Goal: Participate in discussion: Engage in conversation with other users on a specific topic

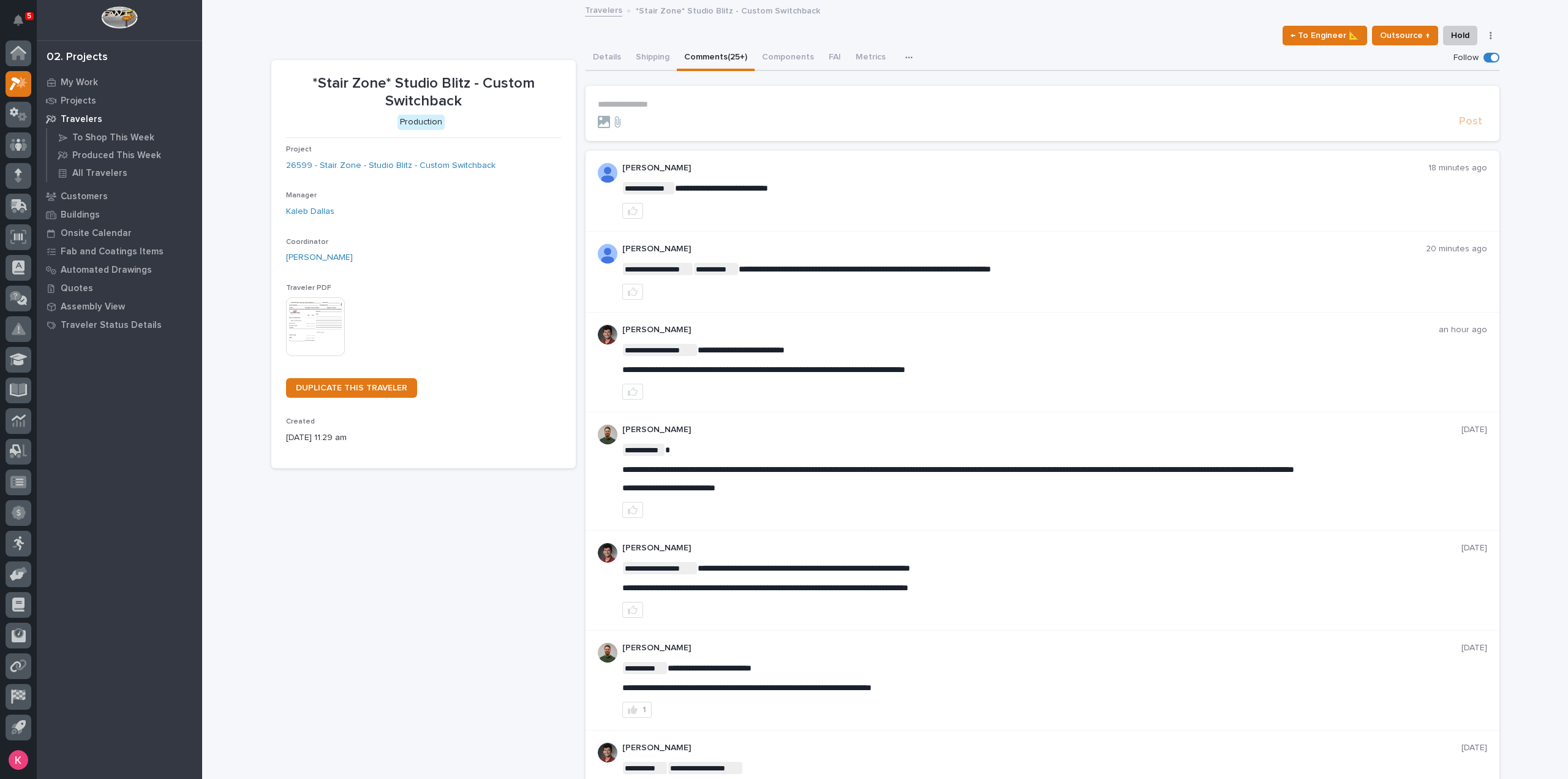
drag, startPoint x: 639, startPoint y: 110, endPoint x: 644, endPoint y: 105, distance: 7.1
click at [643, 106] on form "**********" at bounding box center [1043, 114] width 890 height 29
click at [648, 105] on p "**********" at bounding box center [1043, 104] width 890 height 10
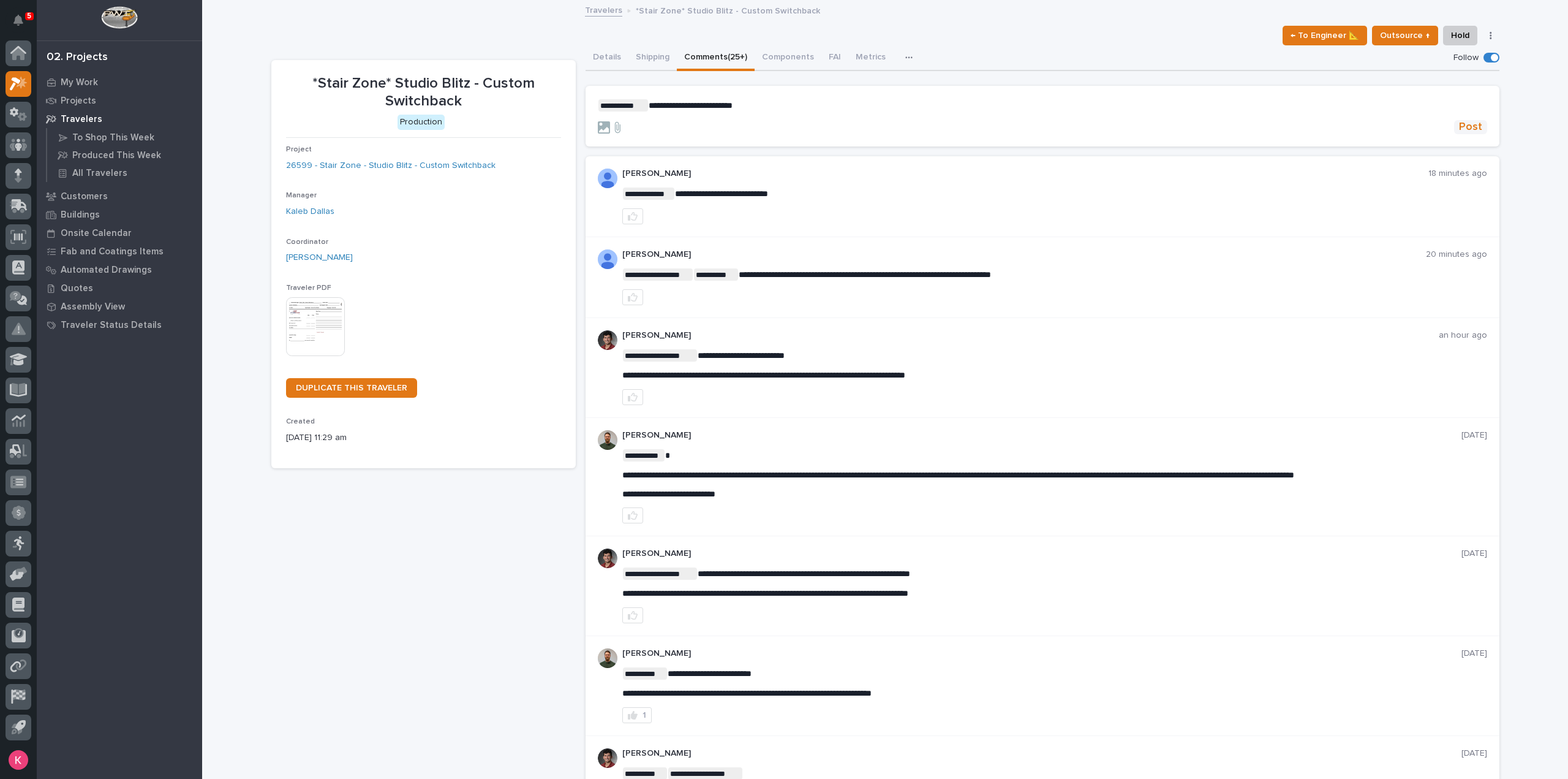
drag, startPoint x: 1466, startPoint y: 125, endPoint x: 1421, endPoint y: 147, distance: 50.1
click at [1466, 125] on span "Post" at bounding box center [1471, 127] width 23 height 14
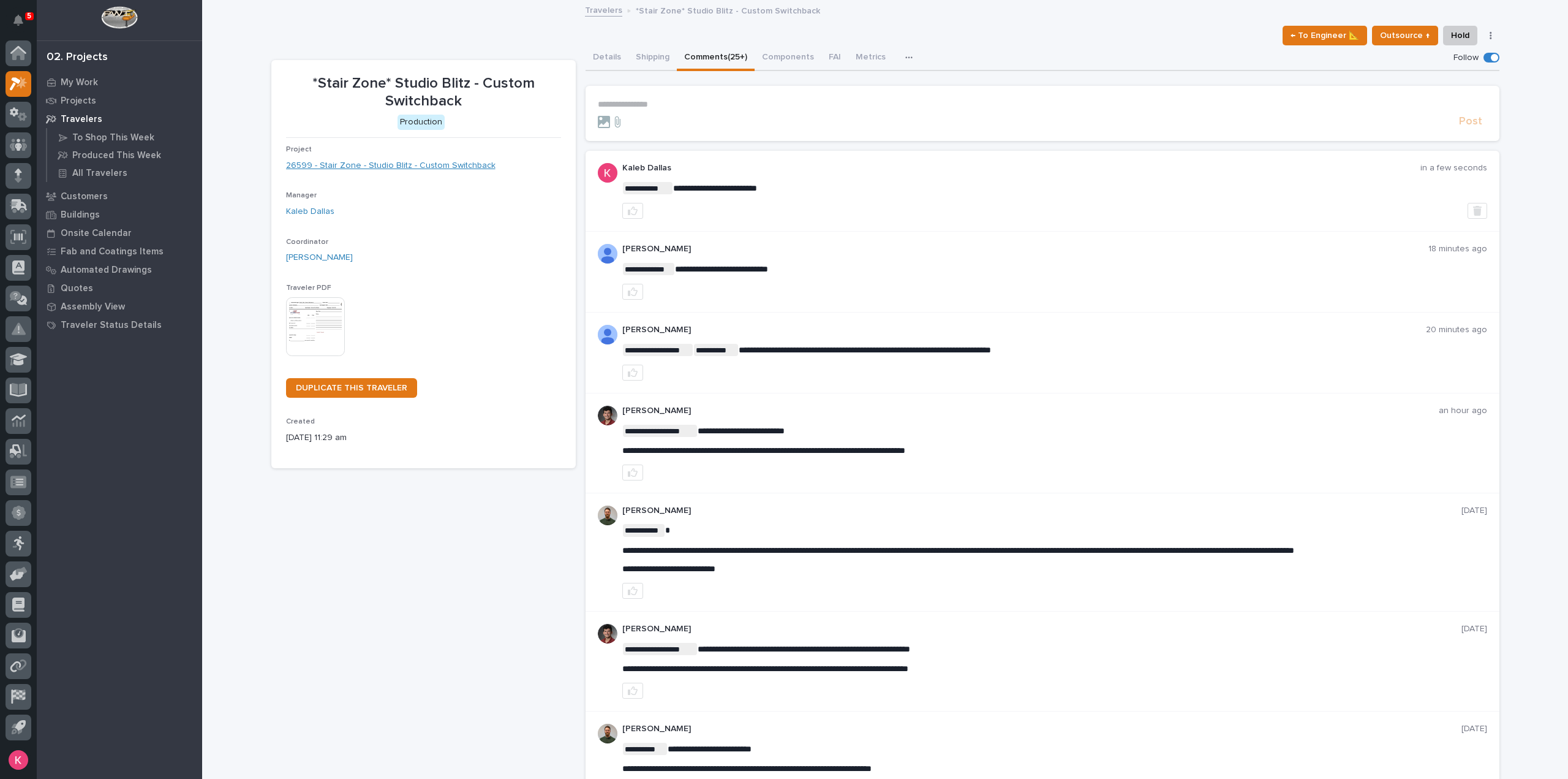
click at [384, 165] on link "26599 - Stair Zone - Studio Blitz - Custom Switchback" at bounding box center [391, 166] width 209 height 13
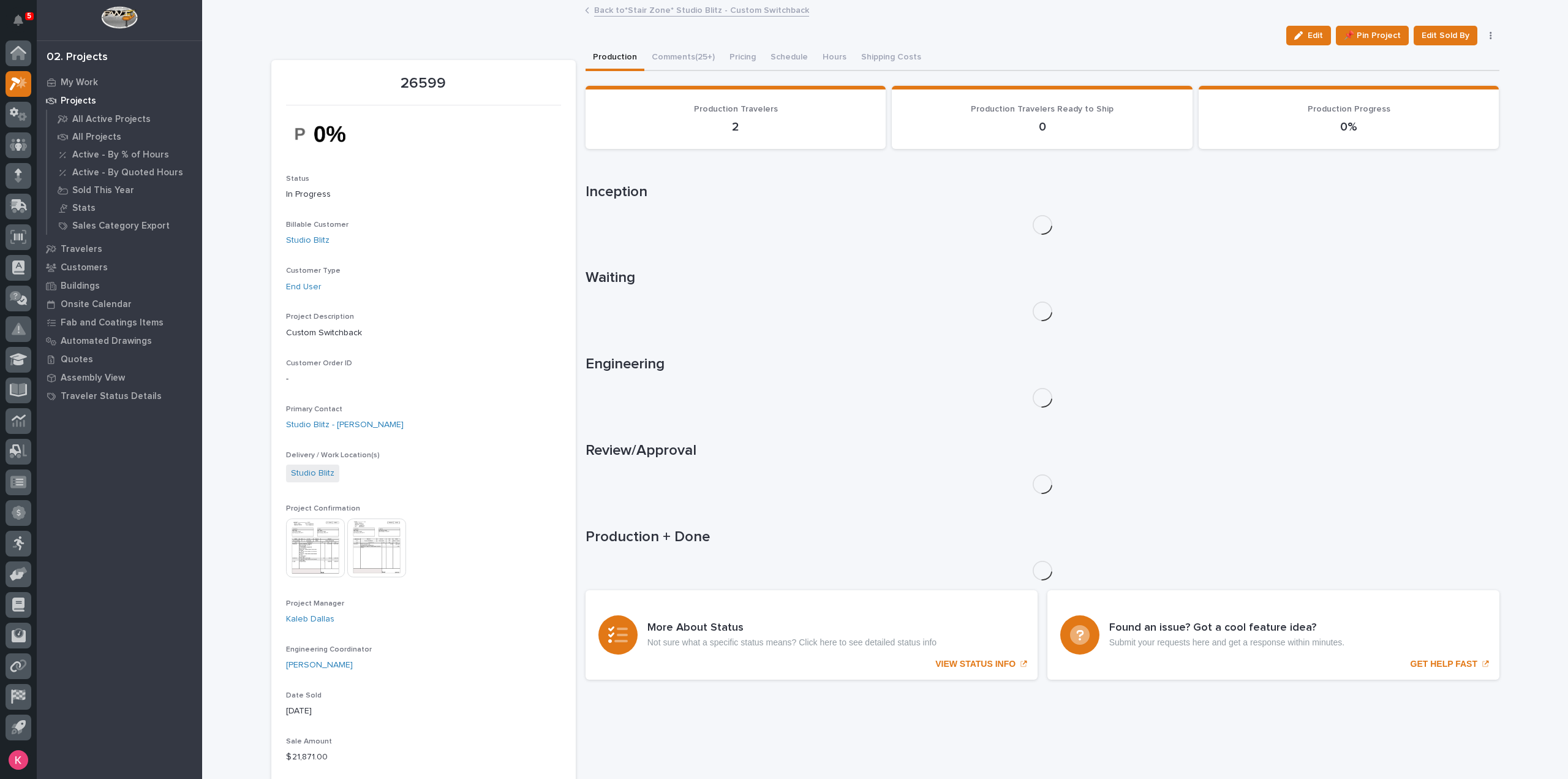
click at [684, 61] on button "Comments (25+)" at bounding box center [683, 58] width 78 height 25
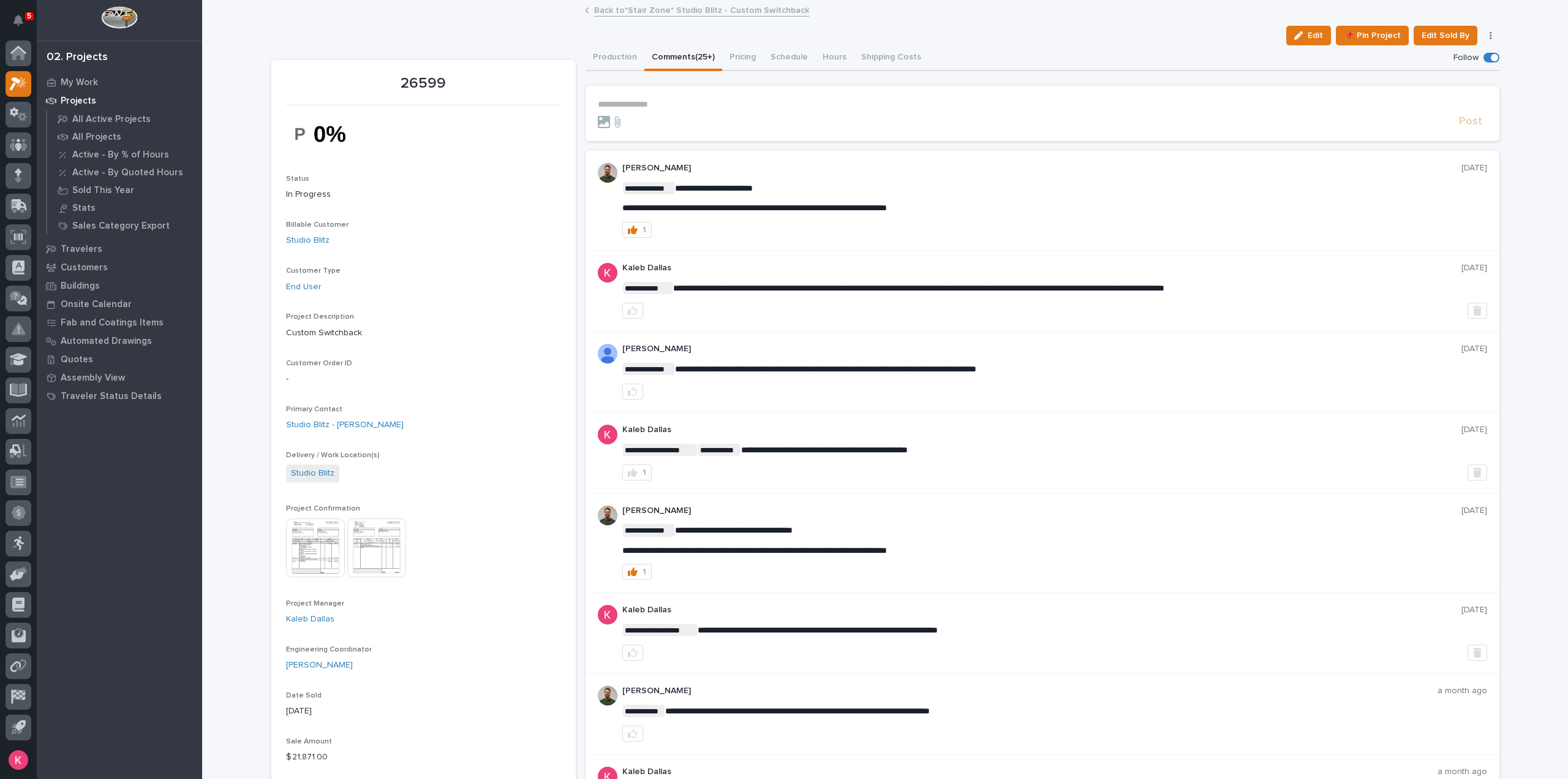
click at [650, 10] on link "Back to *Stair Zone* Studio Blitz - Custom Switchback" at bounding box center [702, 10] width 215 height 14
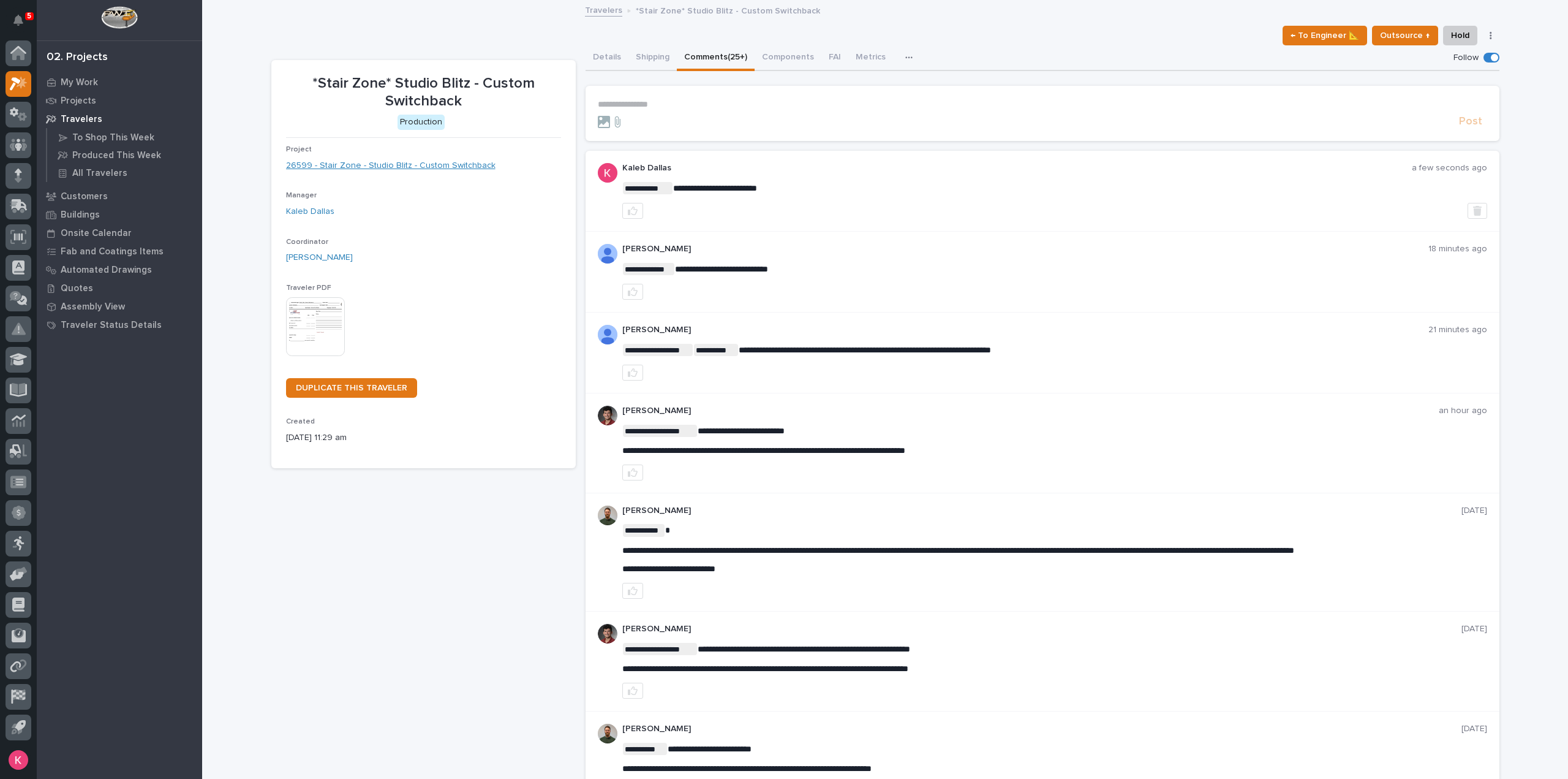
click at [399, 159] on link "26599 - Stair Zone - Studio Blitz - Custom Switchback" at bounding box center [391, 166] width 209 height 13
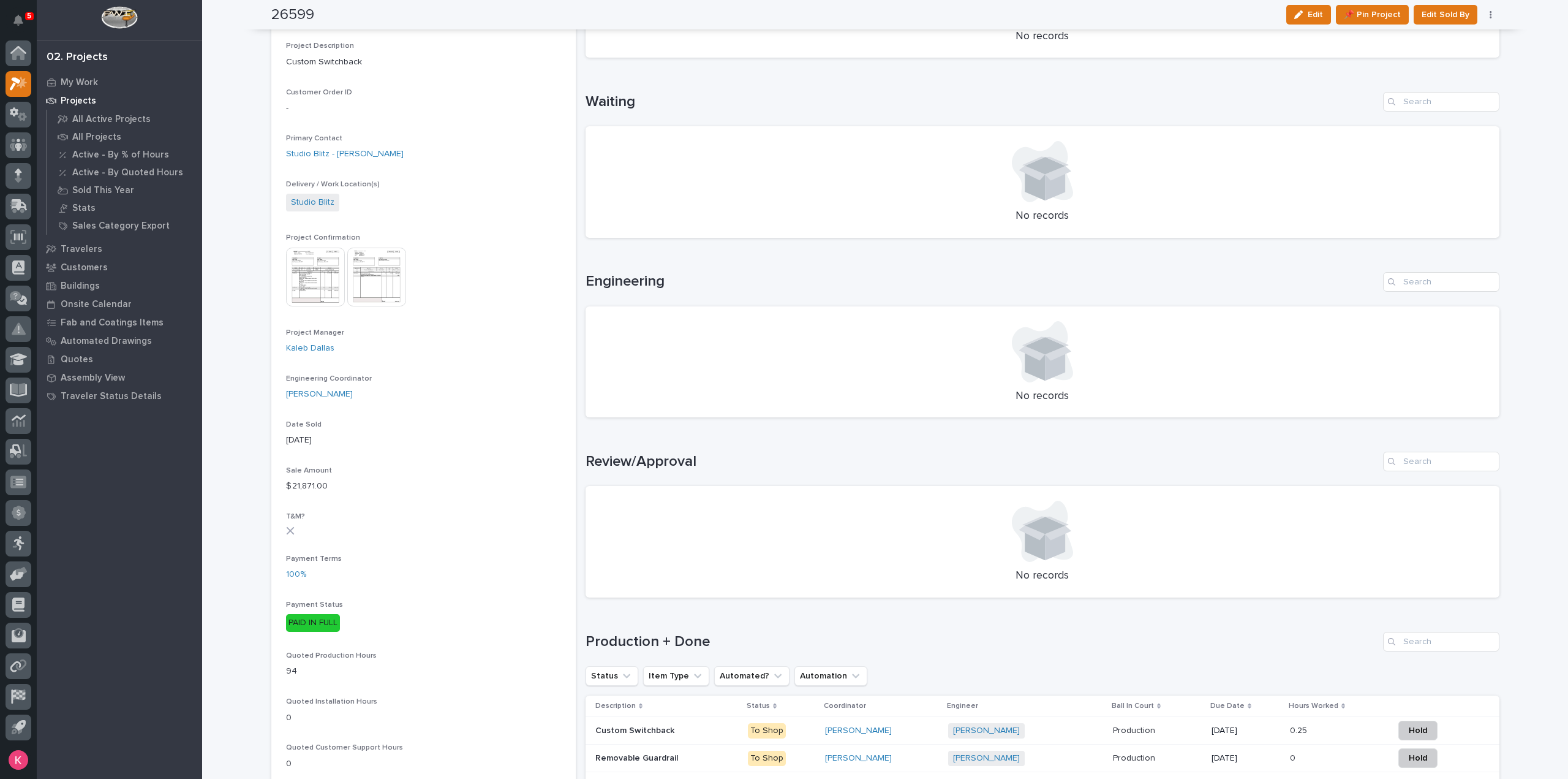
scroll to position [61, 0]
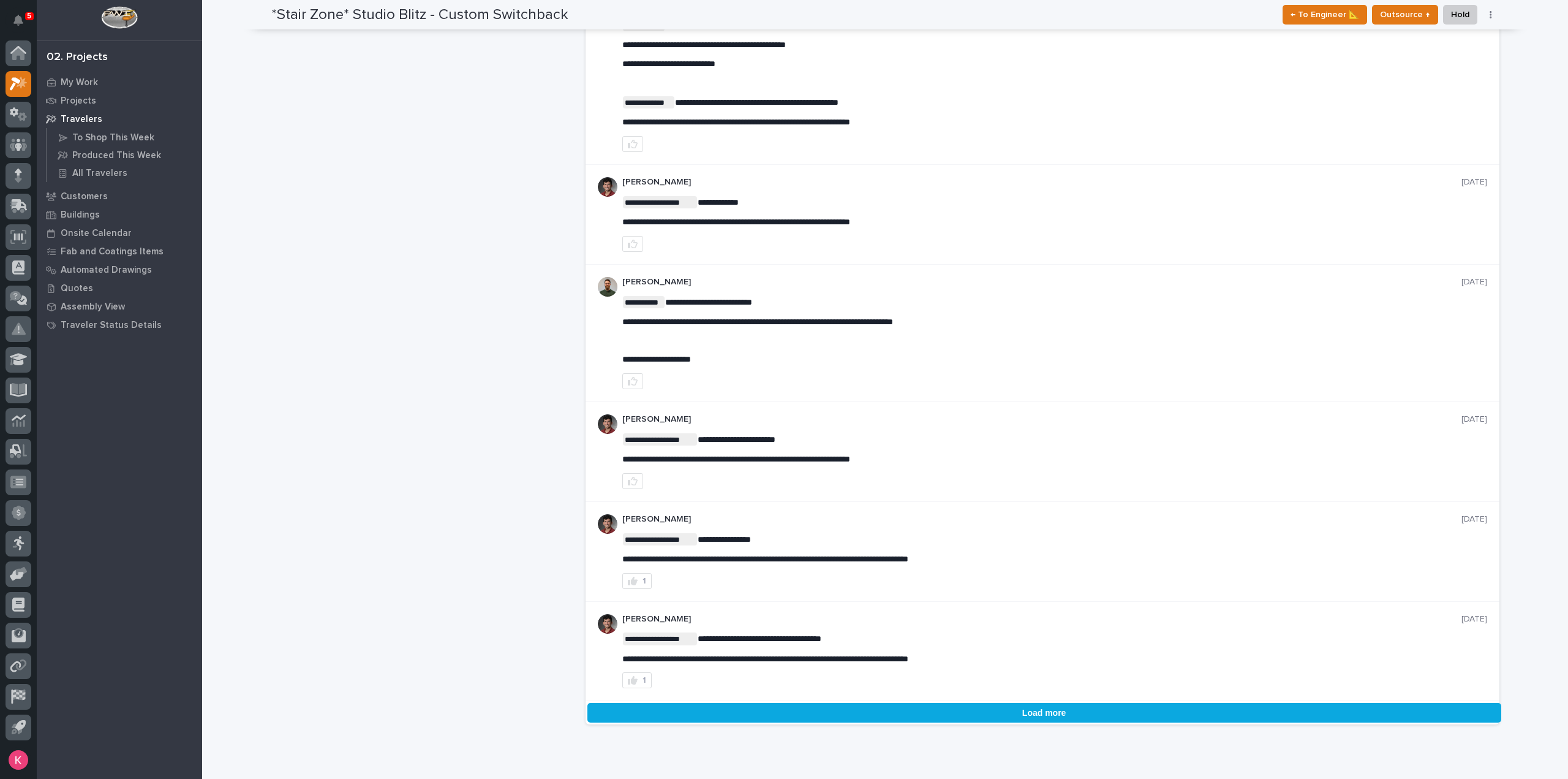
scroll to position [1899, 0]
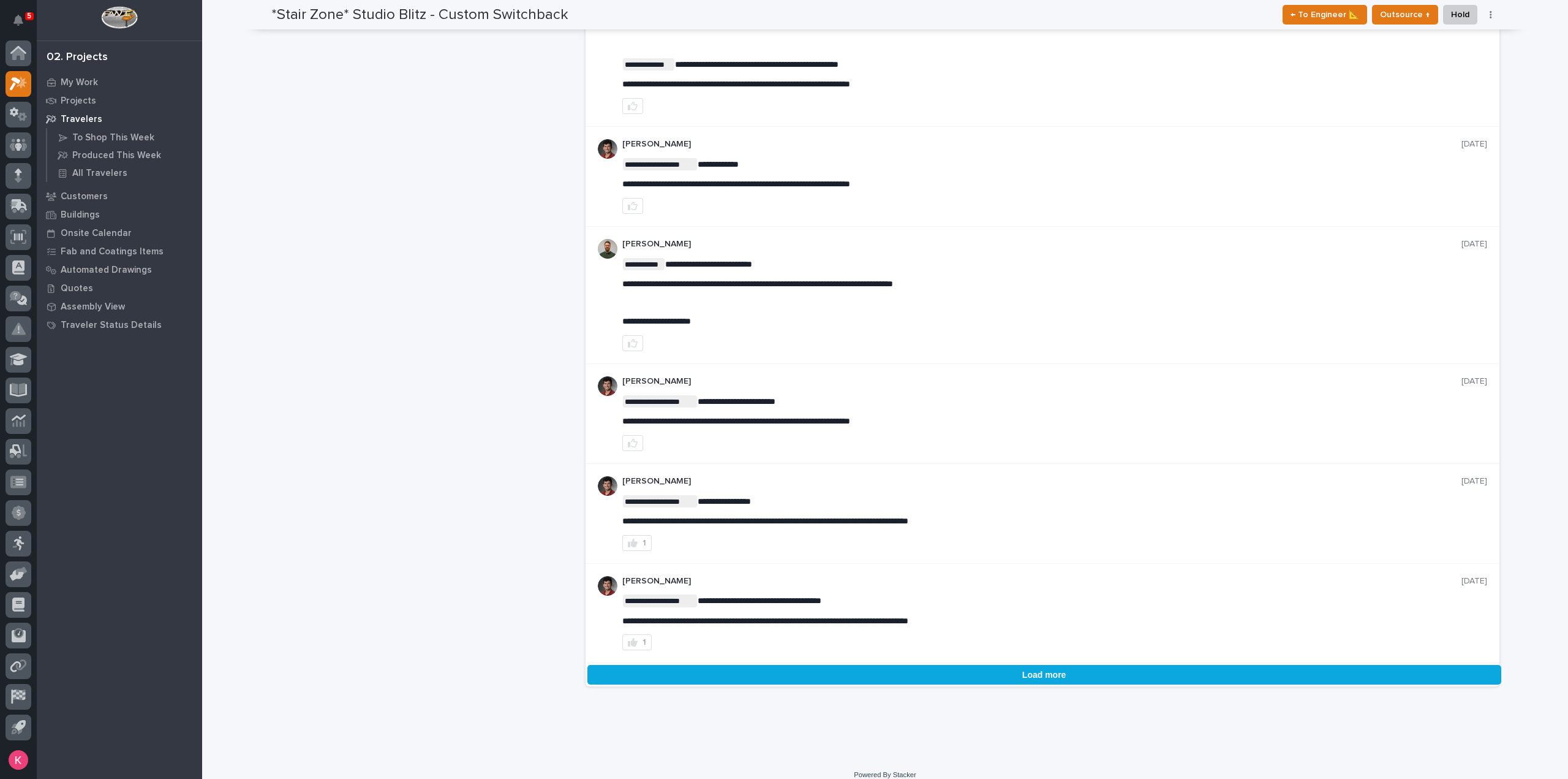
click at [862, 665] on button "Load more" at bounding box center [1044, 675] width 914 height 20
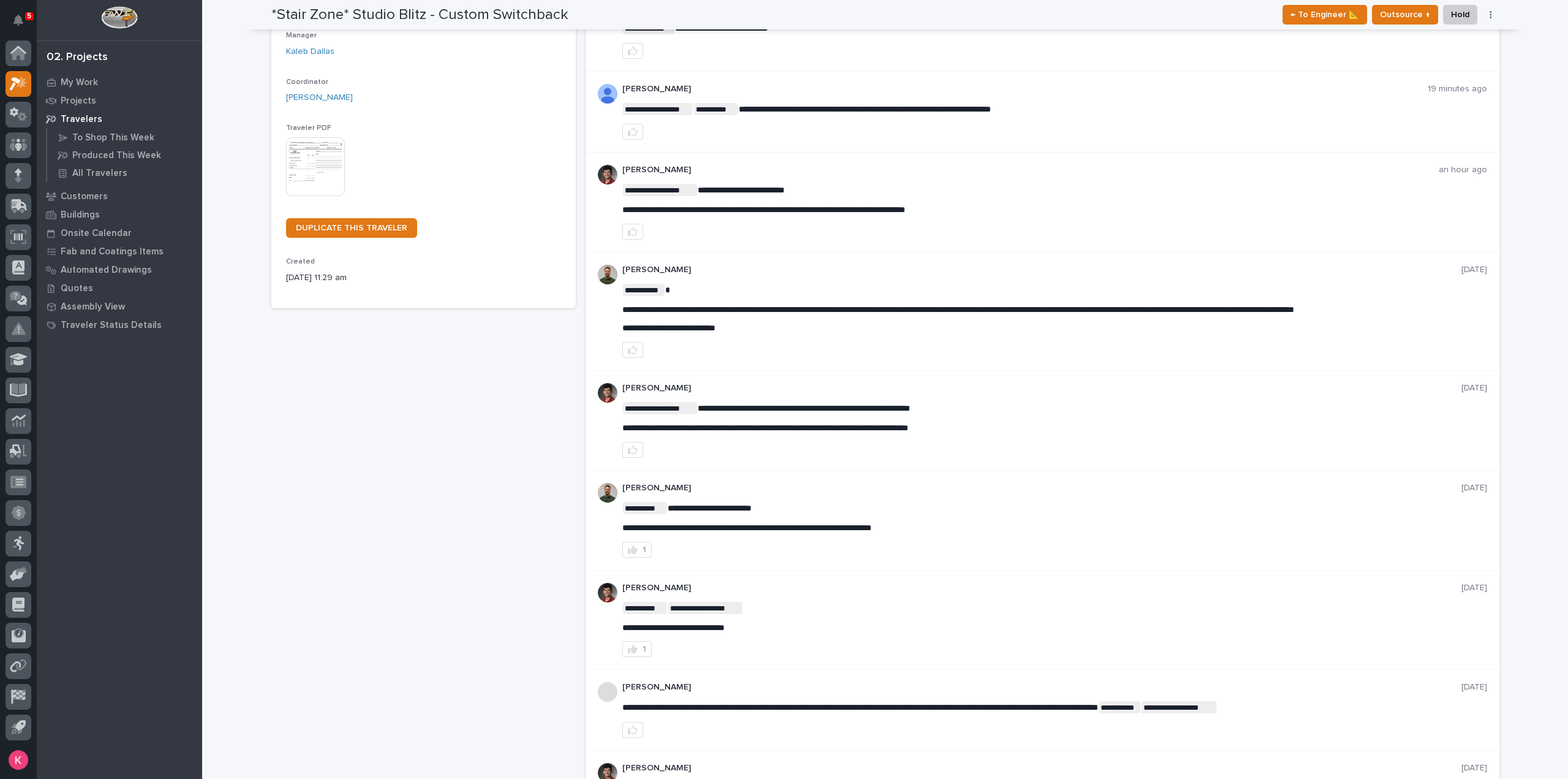
scroll to position [0, 0]
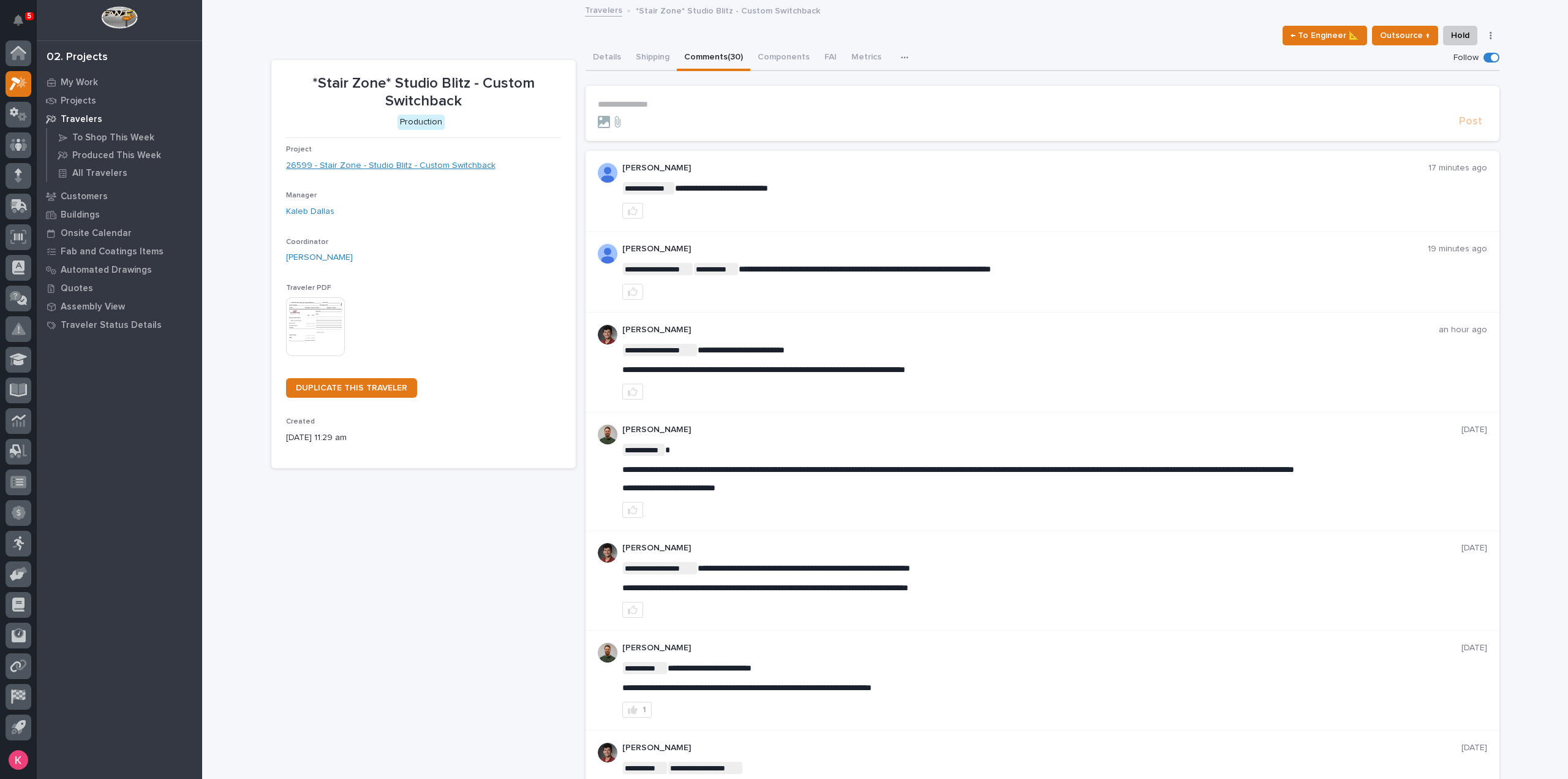
click at [397, 167] on link "26599 - Stair Zone - Studio Blitz - Custom Switchback" at bounding box center [391, 166] width 209 height 13
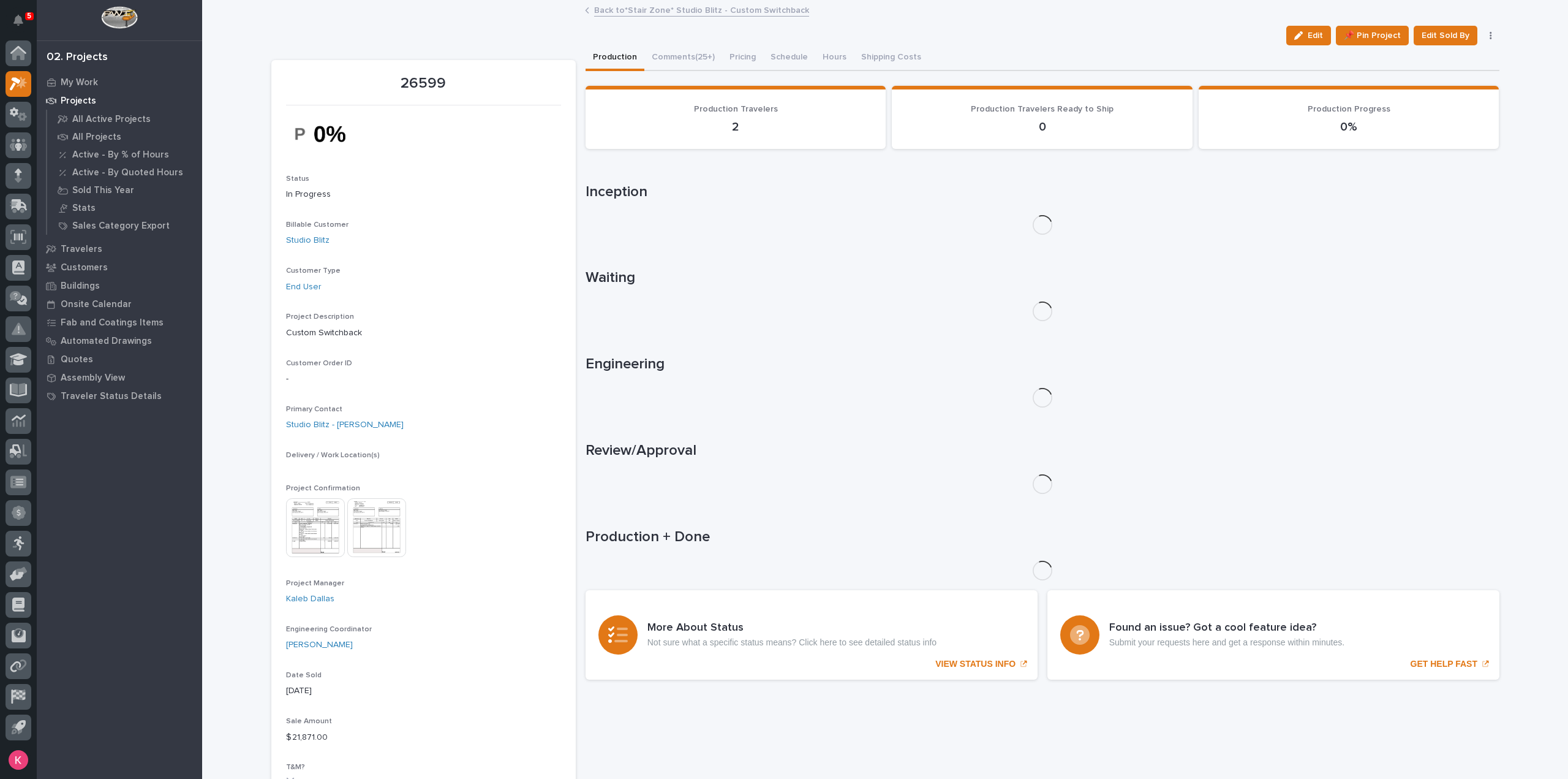
click at [680, 55] on button "Comments (25+)" at bounding box center [683, 58] width 78 height 25
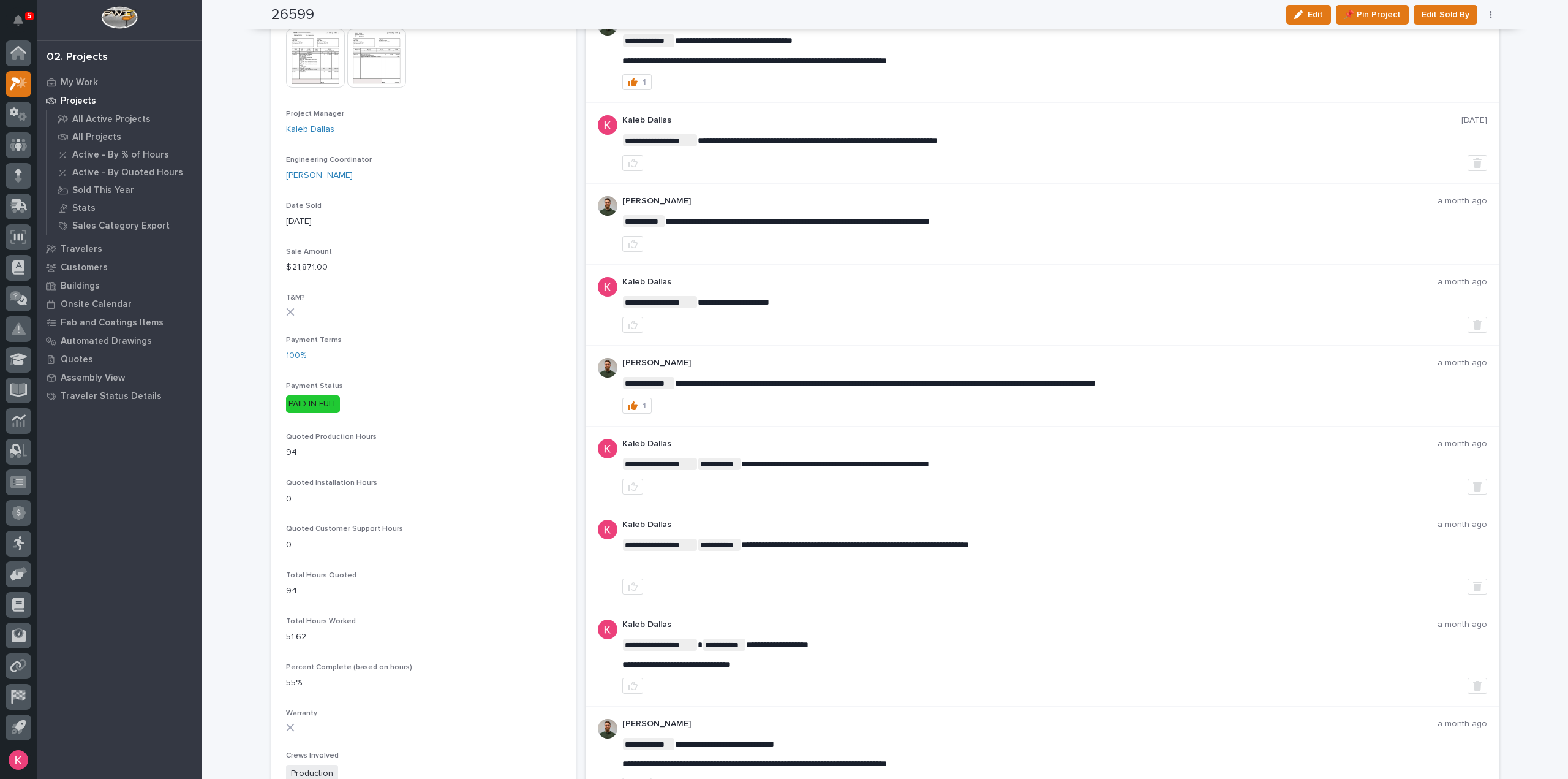
scroll to position [551, 0]
